Goal: Navigation & Orientation: Go to known website

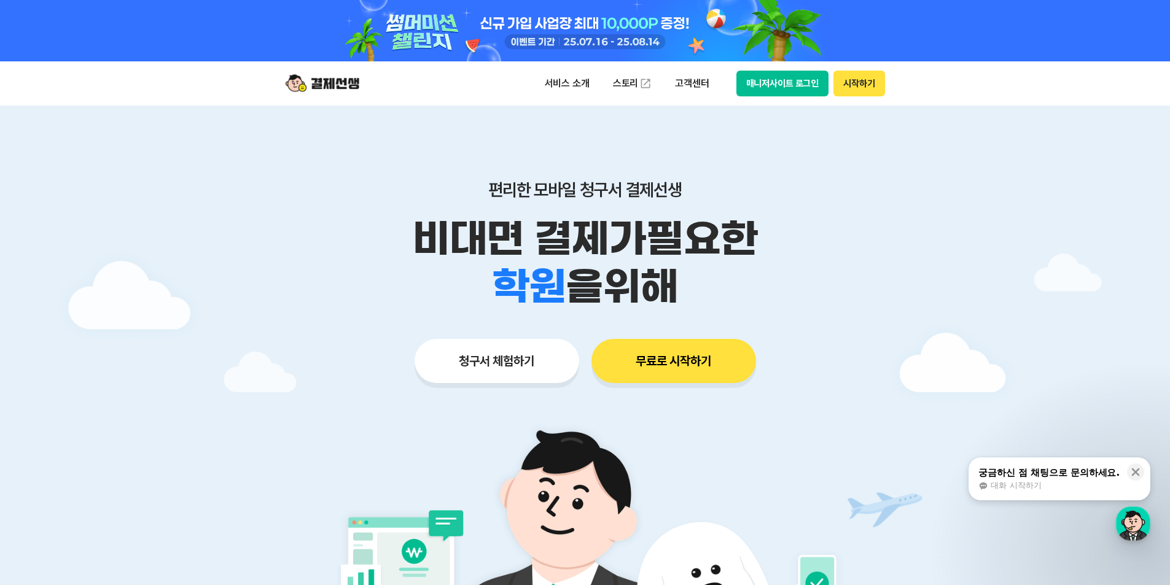
click at [782, 84] on button "매니저사이트 로그인" at bounding box center [783, 84] width 93 height 26
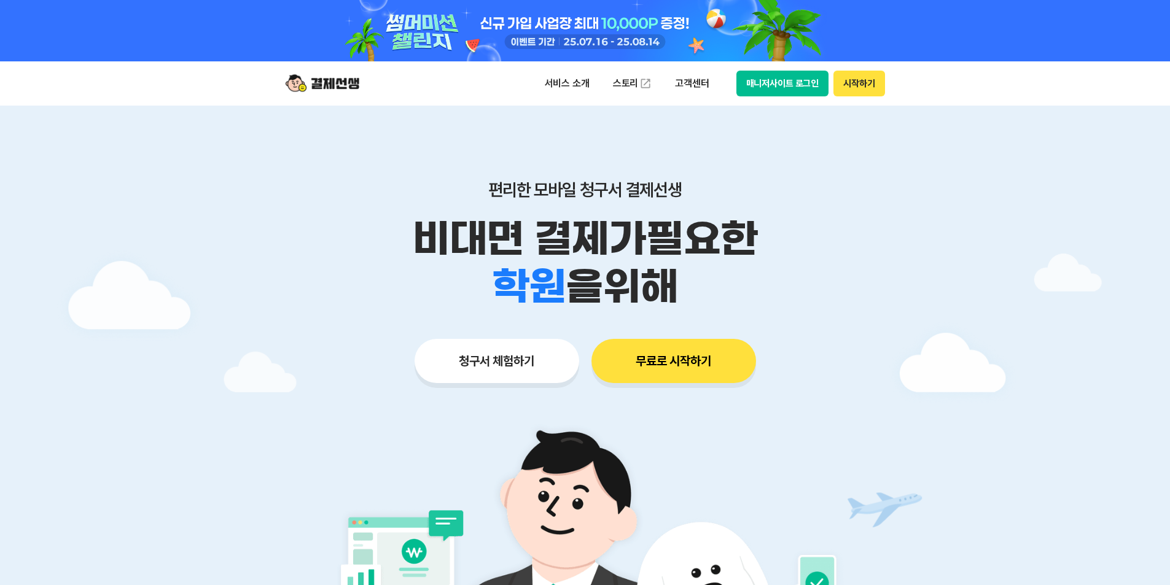
click at [787, 89] on button "매니저사이트 로그인" at bounding box center [783, 84] width 93 height 26
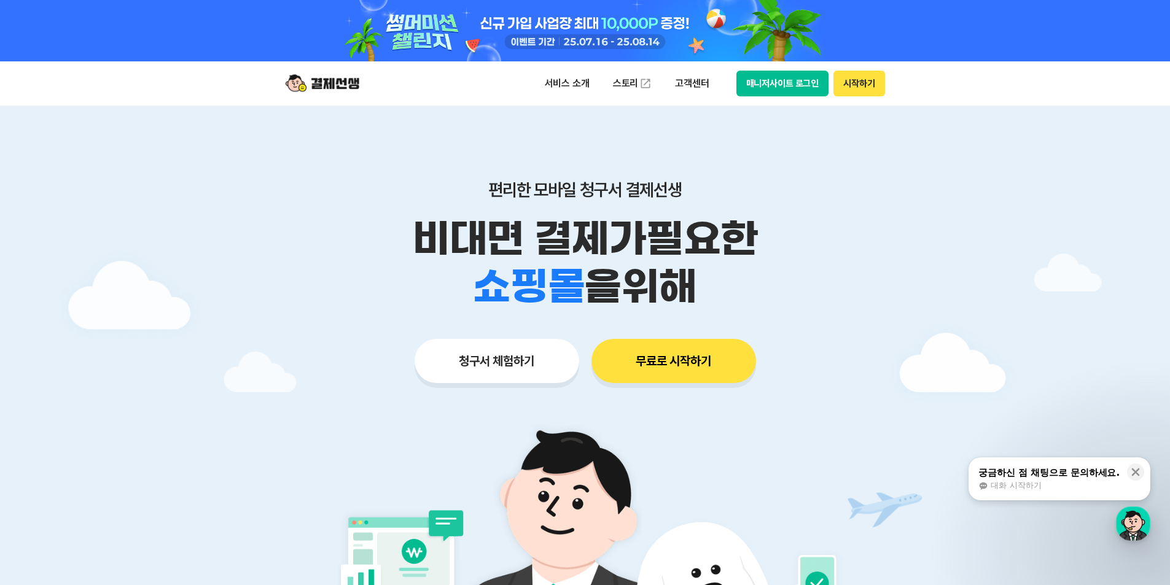
click at [776, 82] on button "매니저사이트 로그인" at bounding box center [783, 84] width 93 height 26
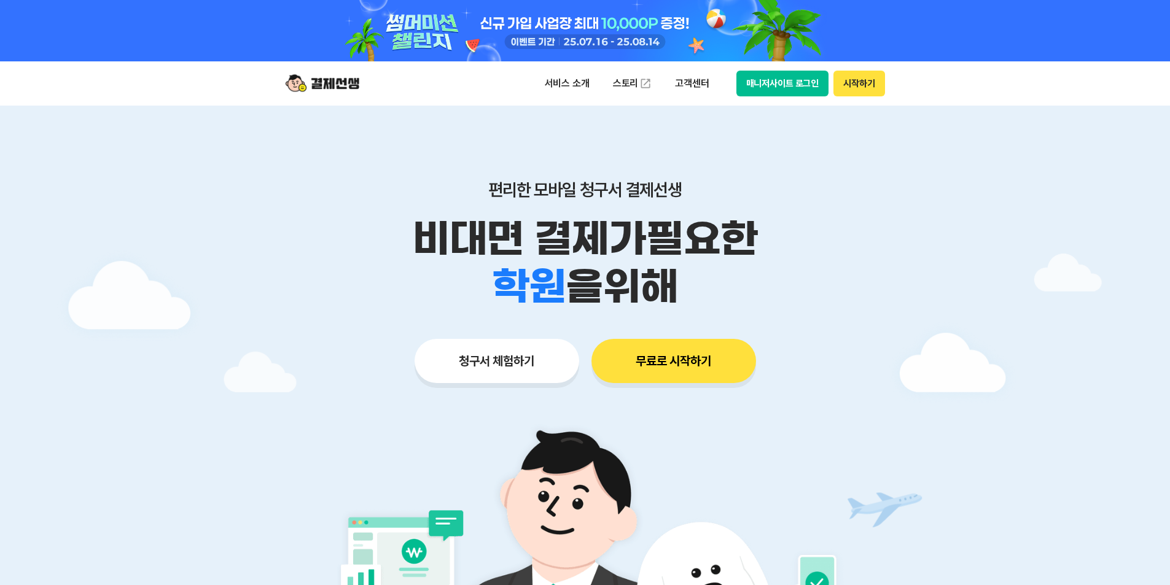
click at [797, 82] on button "매니저사이트 로그인" at bounding box center [783, 84] width 93 height 26
click at [798, 82] on button "매니저사이트 로그인" at bounding box center [783, 84] width 93 height 26
